Goal: Task Accomplishment & Management: Manage account settings

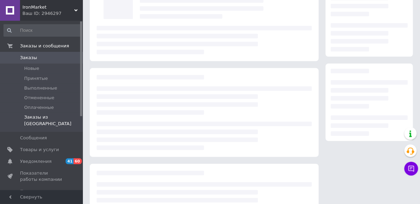
scroll to position [56, 0]
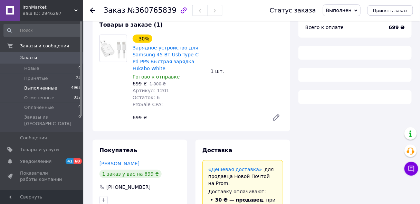
click at [47, 89] on span "Выполненные" at bounding box center [40, 88] width 33 height 6
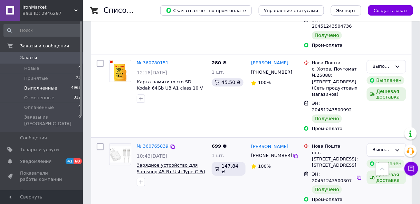
scroll to position [992, 0]
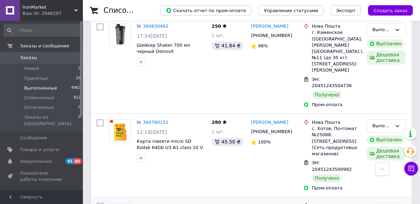
click at [161, 203] on link "№ 360765839" at bounding box center [153, 205] width 32 height 5
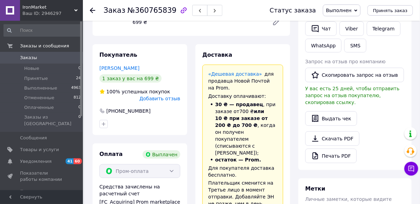
scroll to position [153, 0]
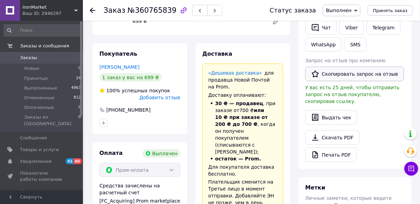
click at [321, 69] on button "Скопировать запрос на отзыв" at bounding box center [354, 74] width 99 height 15
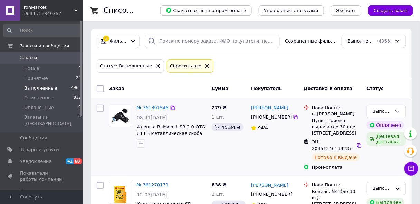
scroll to position [110, 0]
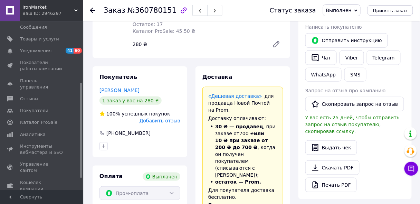
scroll to position [167, 0]
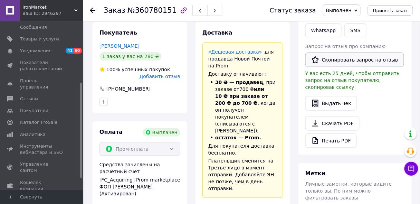
click at [336, 60] on button "Скопировать запрос на отзыв" at bounding box center [354, 59] width 99 height 15
click at [185, 98] on div "Покупатель [PERSON_NAME] 1 заказ у вас на 280 ₴ 100% успешных покупок Добавить …" at bounding box center [140, 67] width 95 height 91
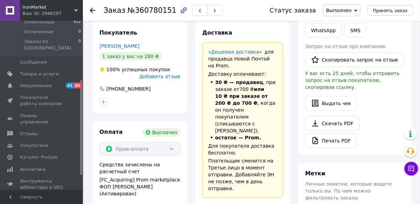
scroll to position [0, 0]
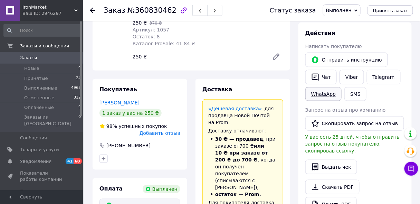
scroll to position [100, 0]
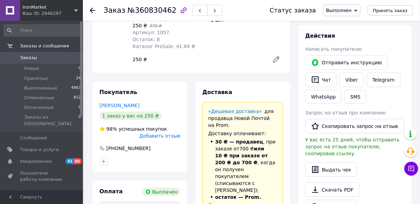
click at [339, 137] on span "У вас есть 25 дней, чтобы отправить запрос на отзыв покупателю, скопировав ссыл…" at bounding box center [352, 146] width 94 height 19
click at [339, 127] on button "Скопировать запрос на отзыв" at bounding box center [354, 126] width 99 height 15
click at [325, 124] on button "Скопировать запрос на отзыв" at bounding box center [354, 126] width 99 height 15
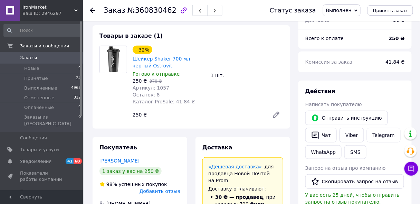
click at [102, 85] on div at bounding box center [113, 84] width 33 height 76
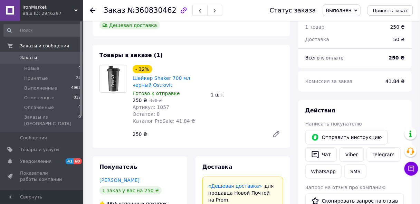
scroll to position [18, 0]
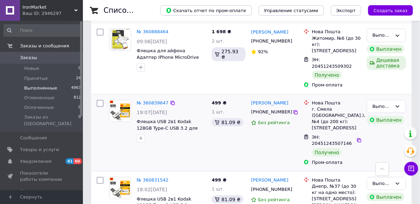
scroll to position [691, 0]
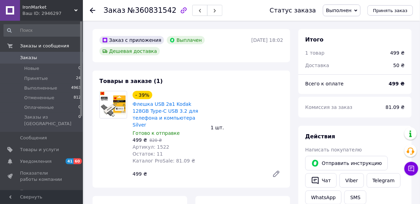
scroll to position [110, 0]
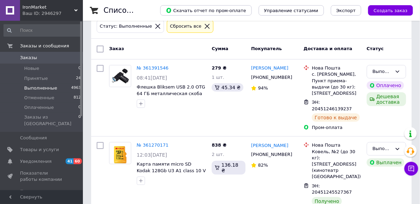
scroll to position [276, 0]
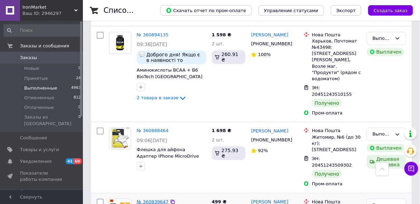
click at [154, 199] on link "№ 360839647" at bounding box center [153, 201] width 32 height 5
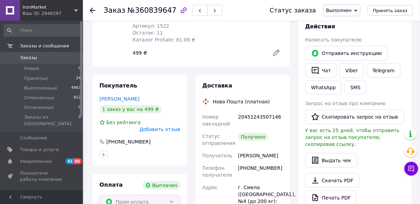
scroll to position [65, 0]
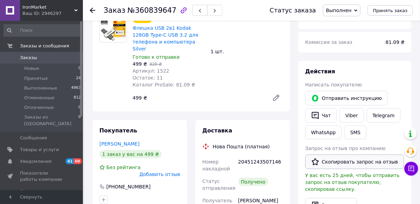
click at [363, 164] on button "Скопировать запрос на отзыв" at bounding box center [354, 161] width 99 height 15
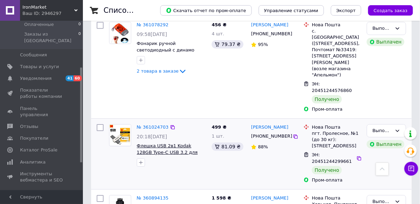
scroll to position [497, 0]
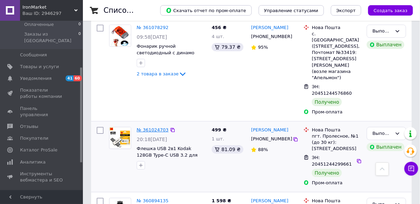
click at [156, 127] on link "№ 361024703" at bounding box center [153, 129] width 32 height 5
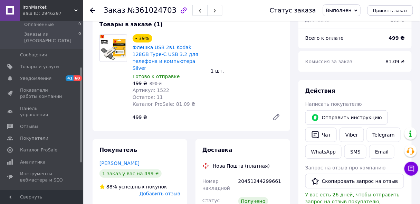
scroll to position [101, 0]
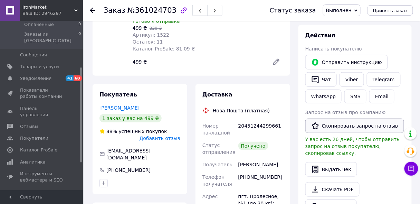
click at [356, 123] on button "Скопировать запрос на отзыв" at bounding box center [354, 125] width 99 height 15
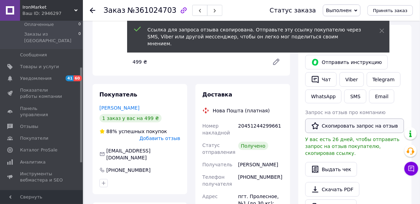
click at [356, 123] on button "Скопировать запрос на отзыв" at bounding box center [354, 125] width 99 height 15
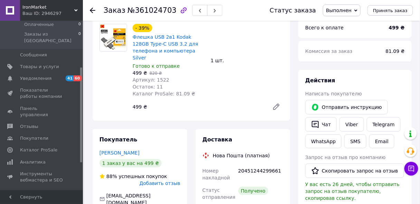
scroll to position [18, 0]
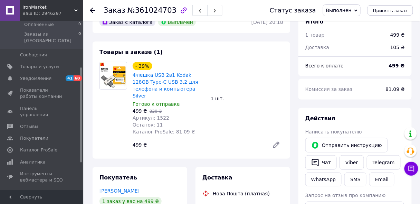
drag, startPoint x: 124, startPoint y: 113, endPoint x: 115, endPoint y: 109, distance: 9.7
click at [123, 114] on div at bounding box center [113, 107] width 33 height 90
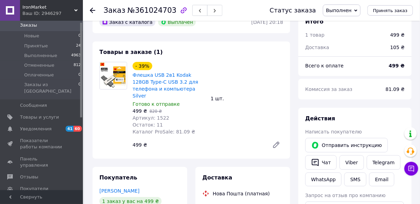
scroll to position [0, 0]
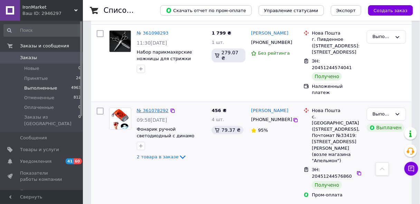
click at [143, 108] on link "№ 361078292" at bounding box center [153, 110] width 32 height 5
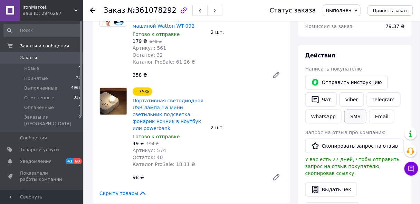
scroll to position [110, 0]
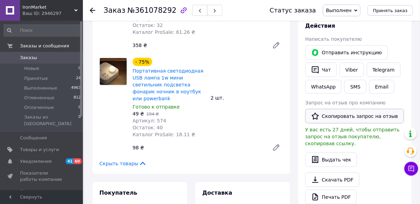
click at [370, 116] on button "Скопировать запрос на отзыв" at bounding box center [354, 116] width 99 height 15
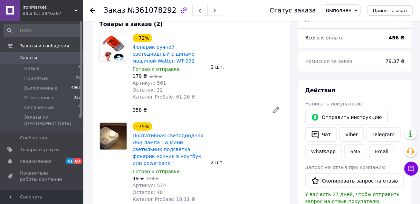
scroll to position [0, 0]
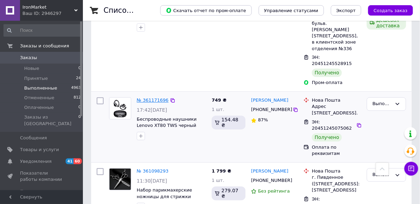
click at [155, 98] on link "№ 361171696" at bounding box center [153, 100] width 32 height 5
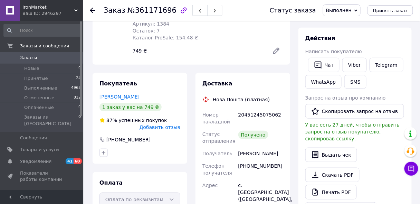
scroll to position [112, 0]
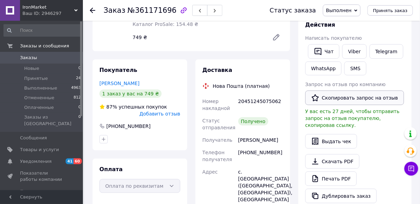
click at [366, 100] on button "Скопировать запрос на отзыв" at bounding box center [354, 97] width 99 height 15
drag, startPoint x: 159, startPoint y: 51, endPoint x: 157, endPoint y: 47, distance: 4.8
click at [159, 51] on div "Заказ с приложения [DATE] 17:42 Товары в заказе (1) - 53% Беспроводные наушники…" at bounding box center [191, 163] width 206 height 492
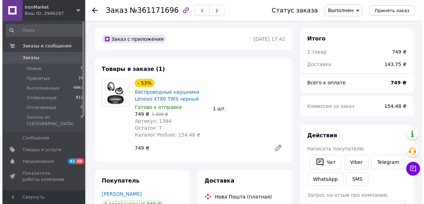
scroll to position [0, 0]
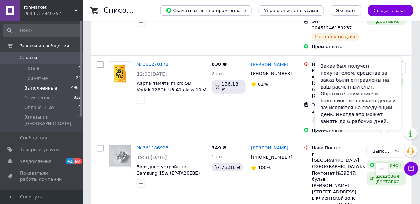
scroll to position [110, 0]
